Goal: Information Seeking & Learning: Learn about a topic

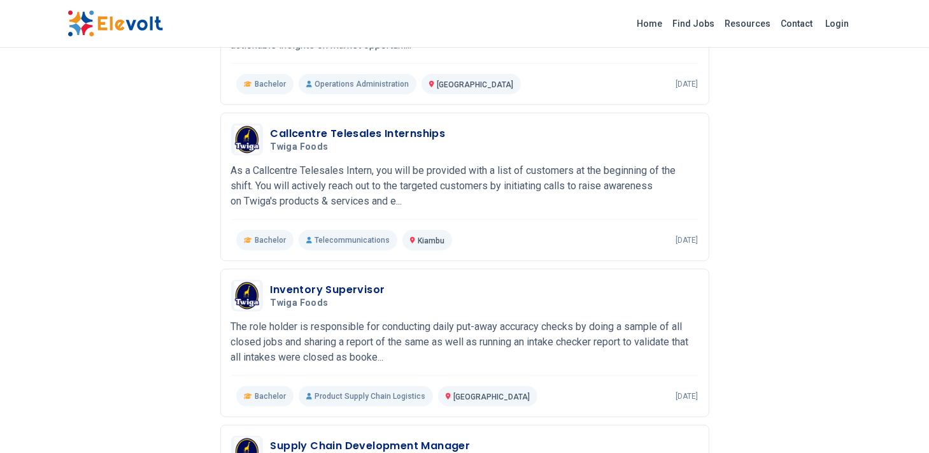
scroll to position [1583, 0]
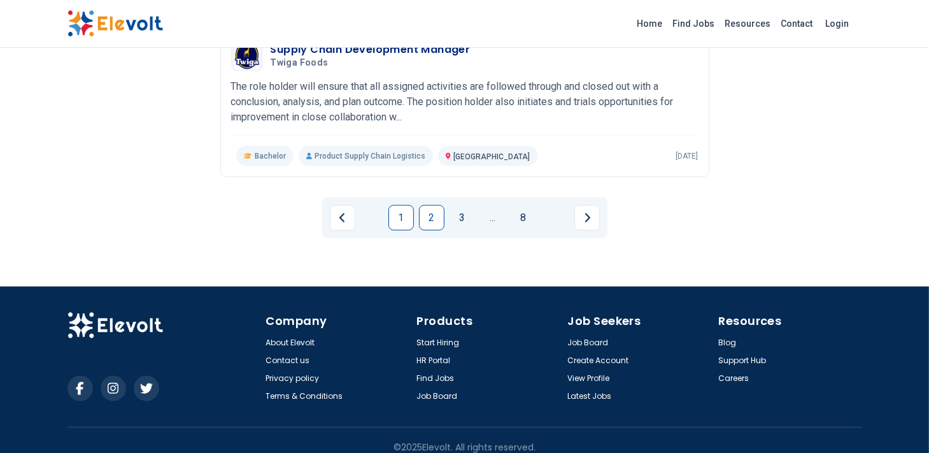
click at [438, 211] on link "2" at bounding box center [431, 217] width 25 height 25
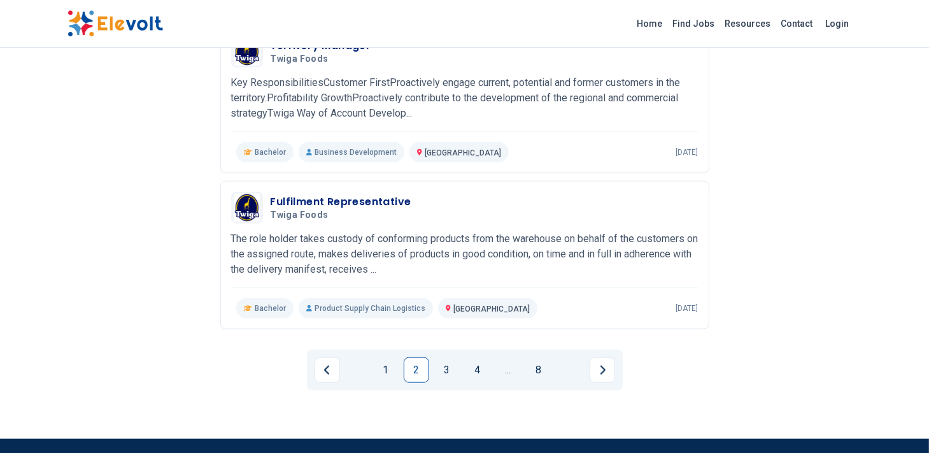
scroll to position [1438, 0]
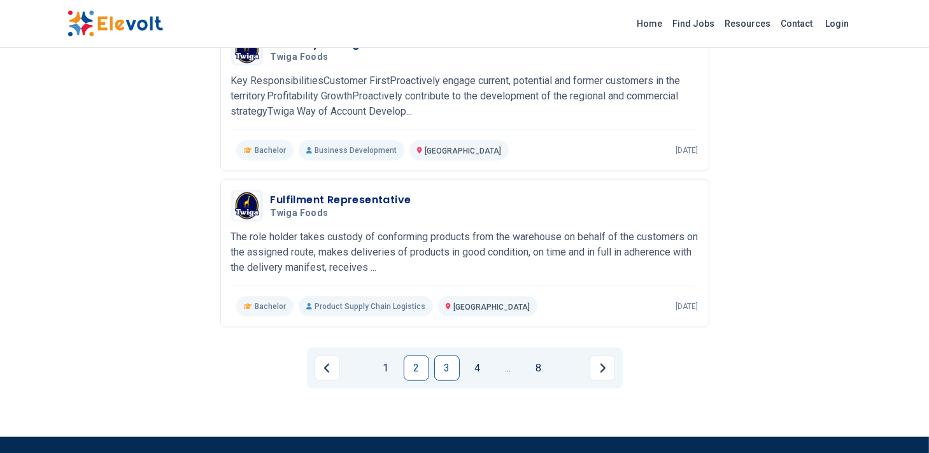
click at [445, 372] on link "3" at bounding box center [446, 367] width 25 height 25
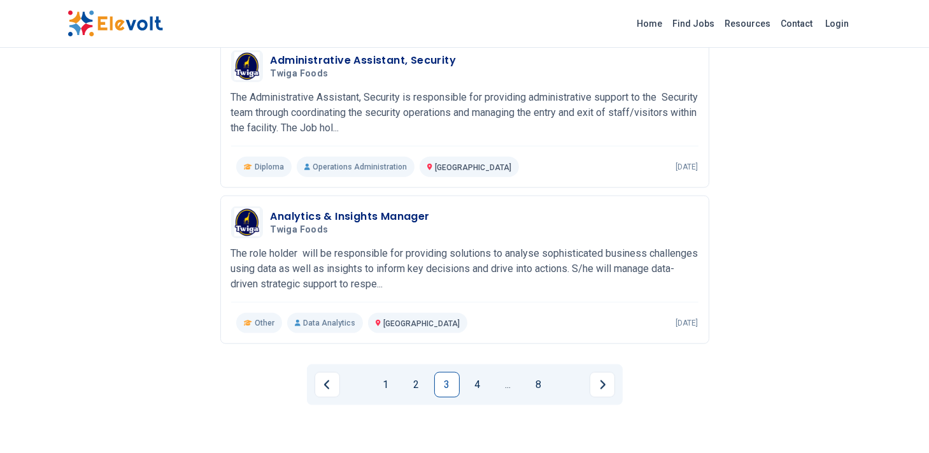
scroll to position [1554, 0]
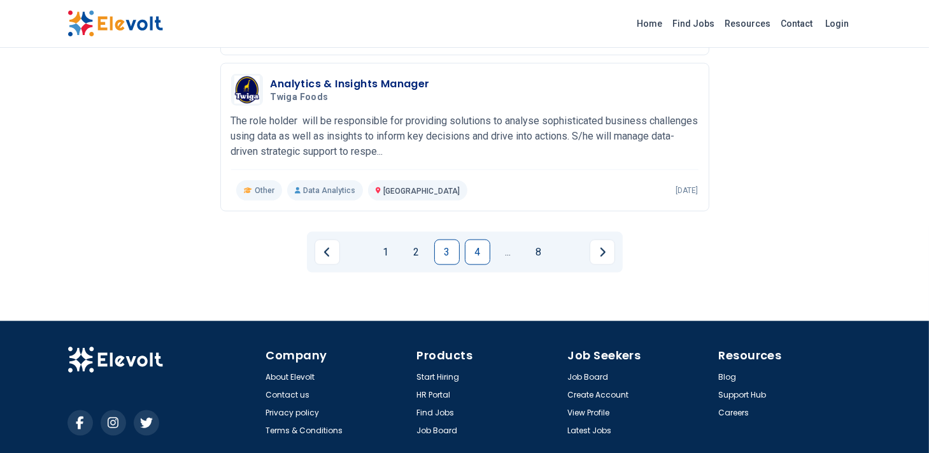
click at [473, 248] on link "4" at bounding box center [477, 251] width 25 height 25
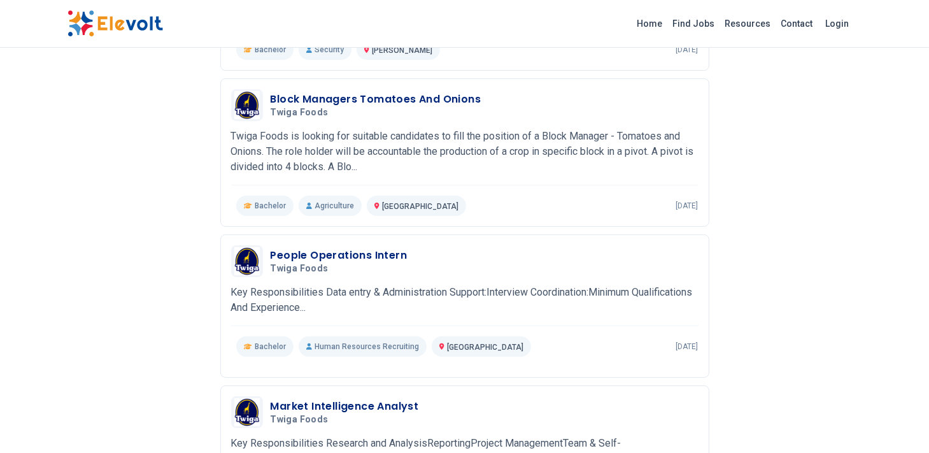
scroll to position [306, 0]
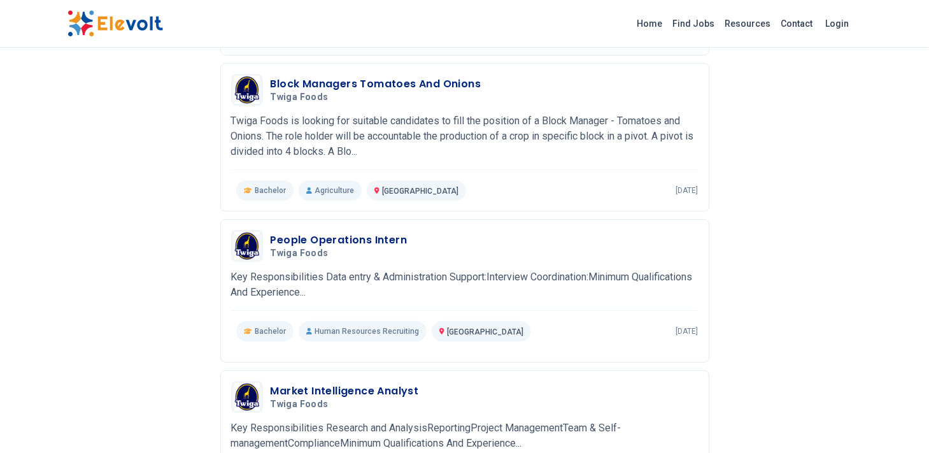
click at [128, 17] on img at bounding box center [116, 23] width 96 height 27
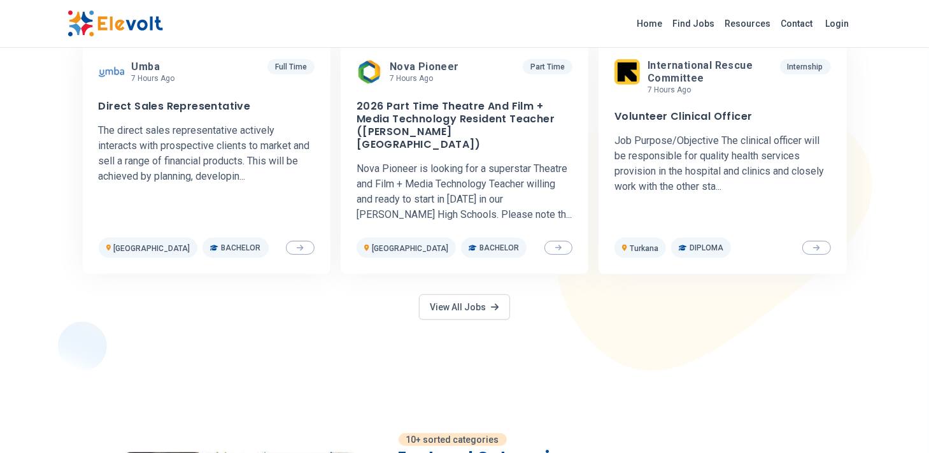
scroll to position [650, 0]
click at [459, 294] on link "View All Jobs" at bounding box center [464, 306] width 90 height 25
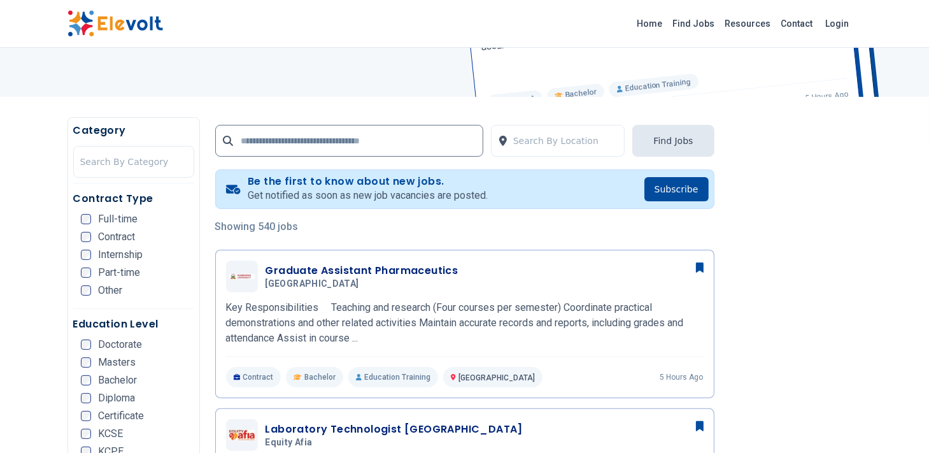
scroll to position [127, 0]
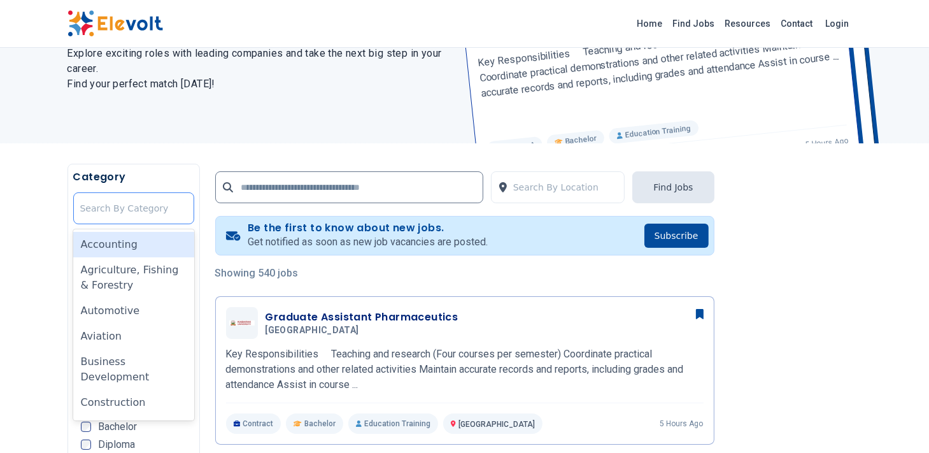
click at [104, 204] on div at bounding box center [133, 208] width 107 height 25
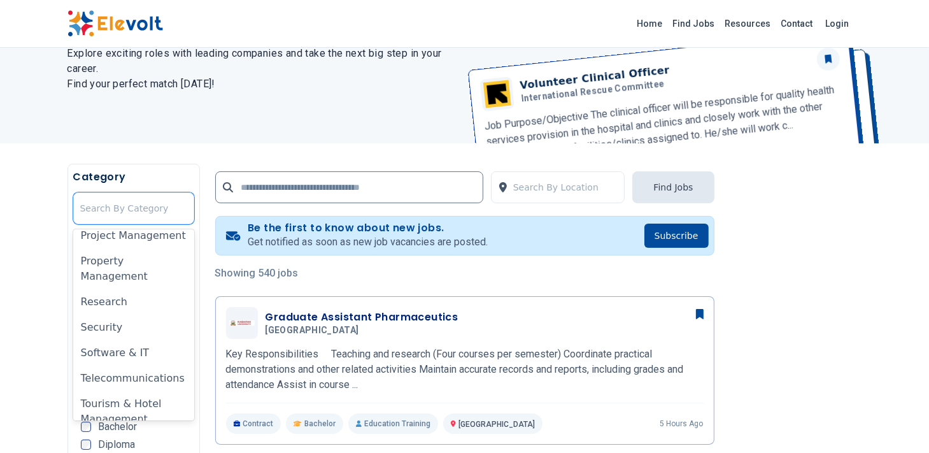
scroll to position [889, 0]
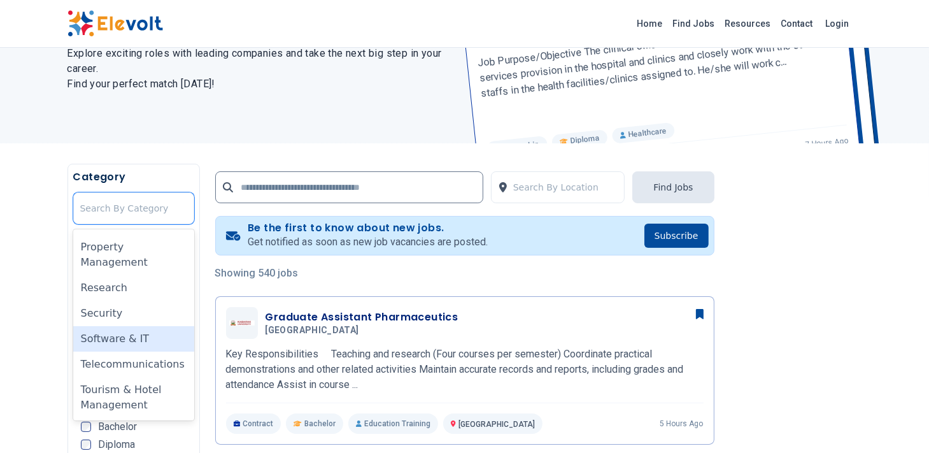
click at [127, 336] on div "Software & IT" at bounding box center [133, 338] width 121 height 25
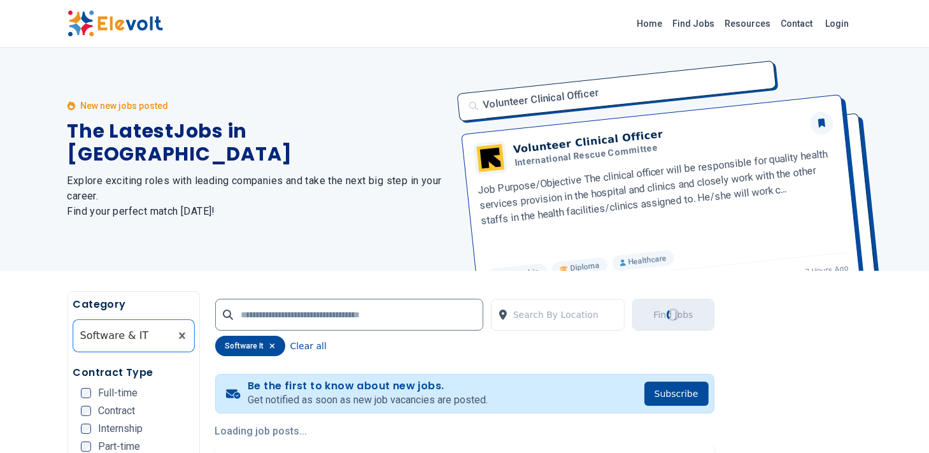
scroll to position [0, 0]
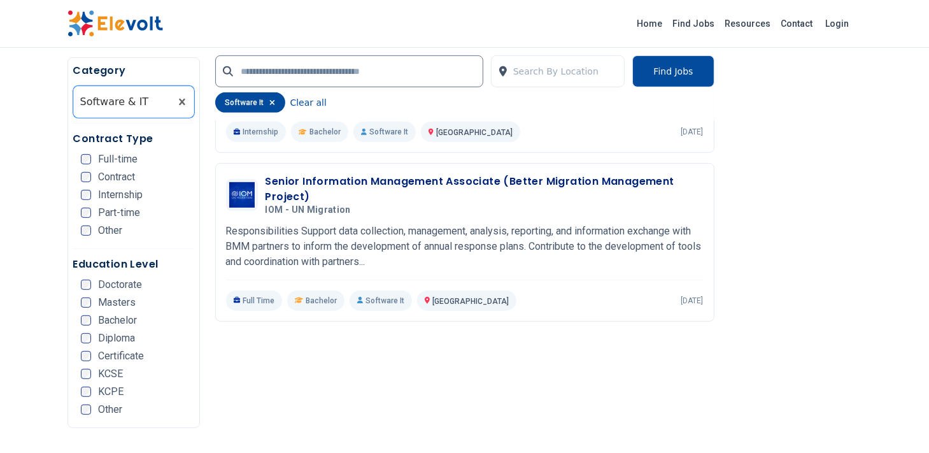
scroll to position [637, 0]
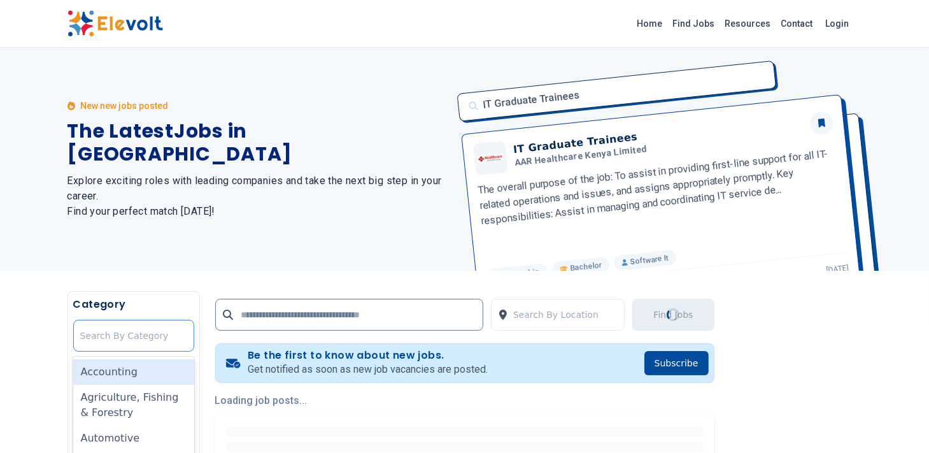
click at [163, 338] on div at bounding box center [133, 335] width 107 height 25
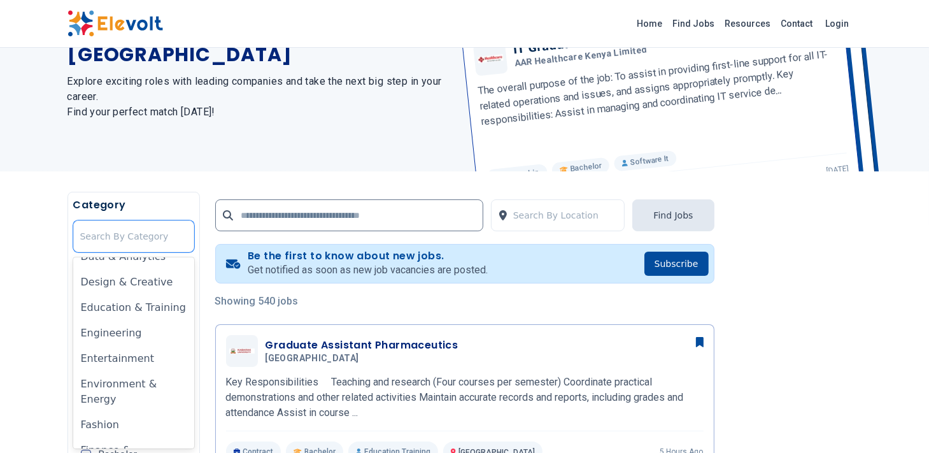
scroll to position [260, 0]
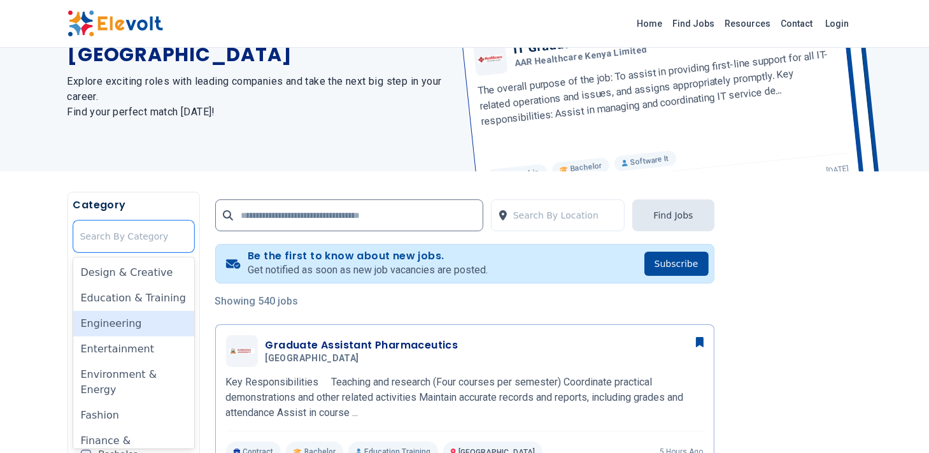
click at [143, 327] on div "Engineering" at bounding box center [133, 323] width 121 height 25
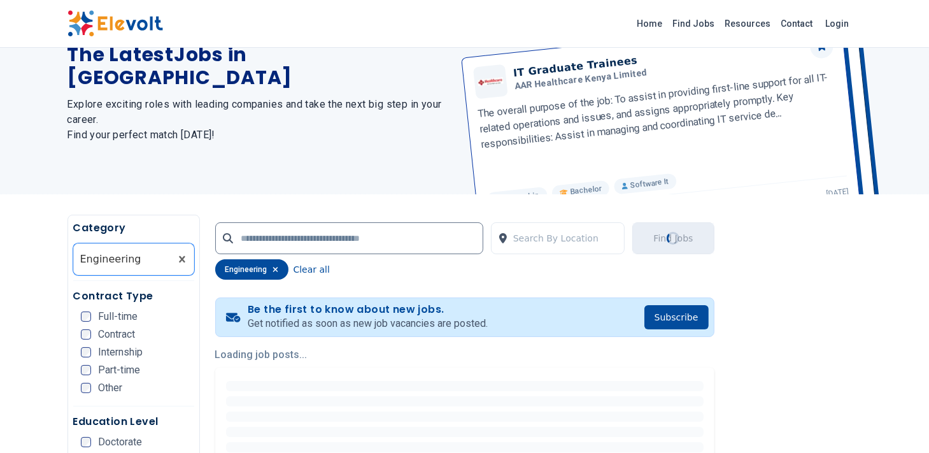
scroll to position [102, 0]
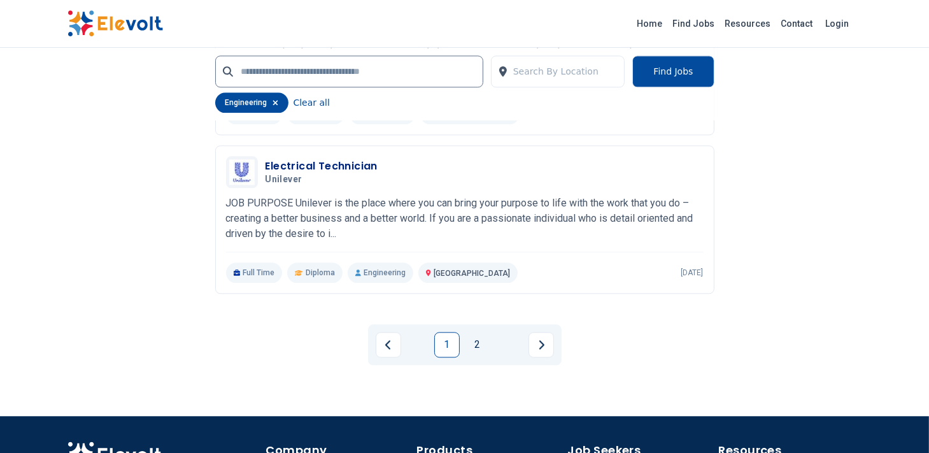
scroll to position [2879, 0]
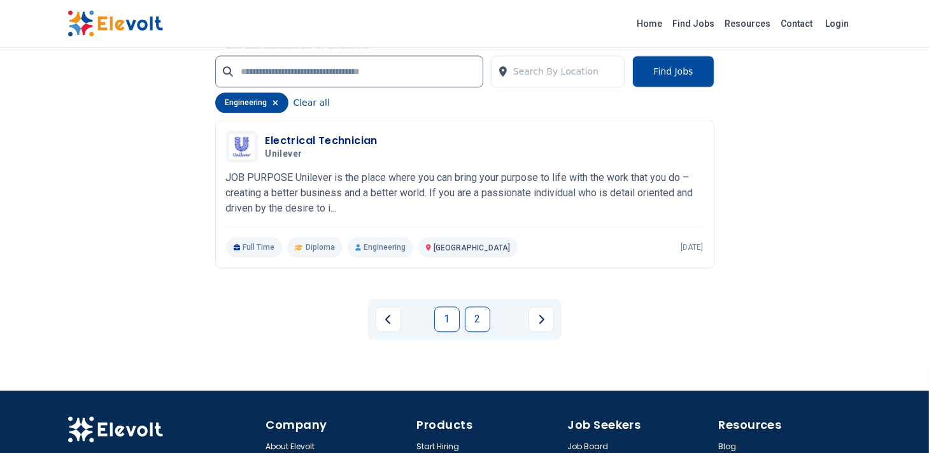
click at [468, 315] on link "2" at bounding box center [477, 318] width 25 height 25
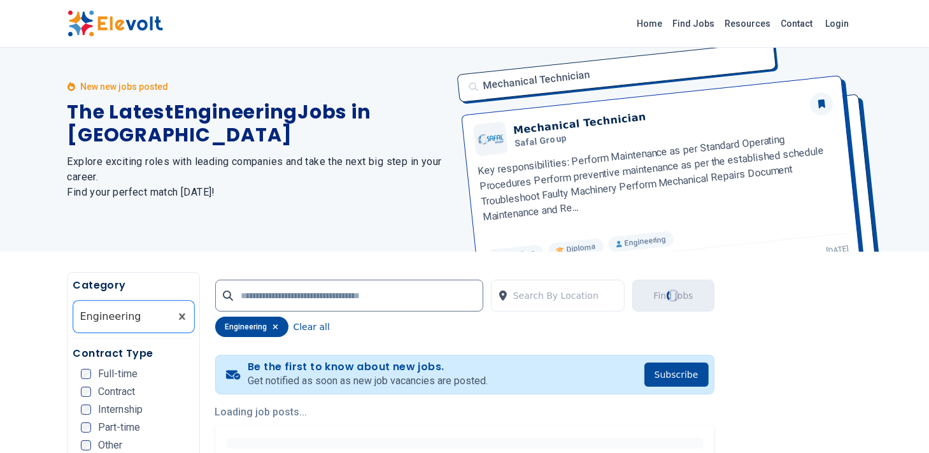
scroll to position [0, 0]
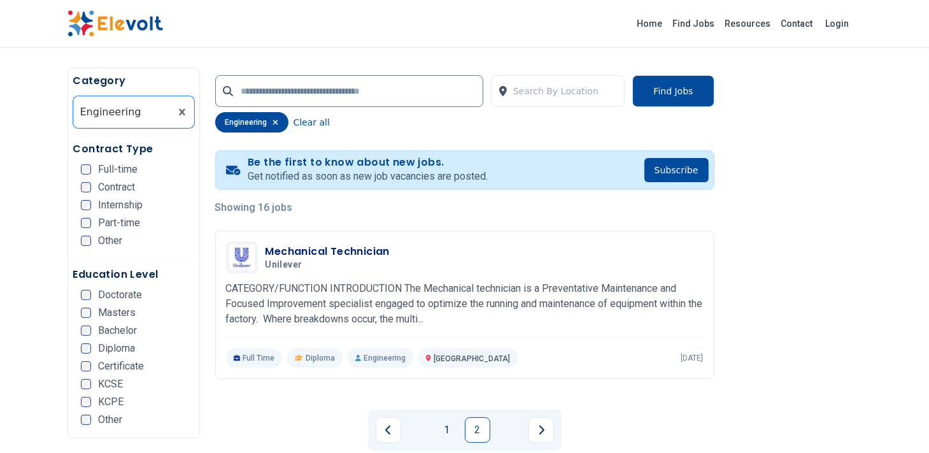
scroll to position [306, 0]
